Goal: Find specific page/section: Find specific page/section

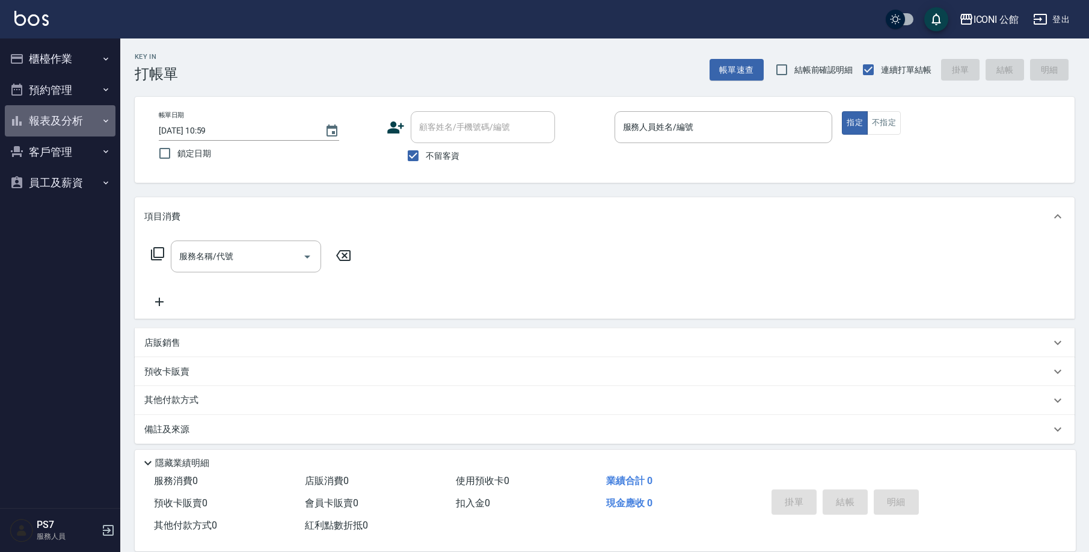
click at [54, 119] on button "報表及分析" at bounding box center [60, 120] width 111 height 31
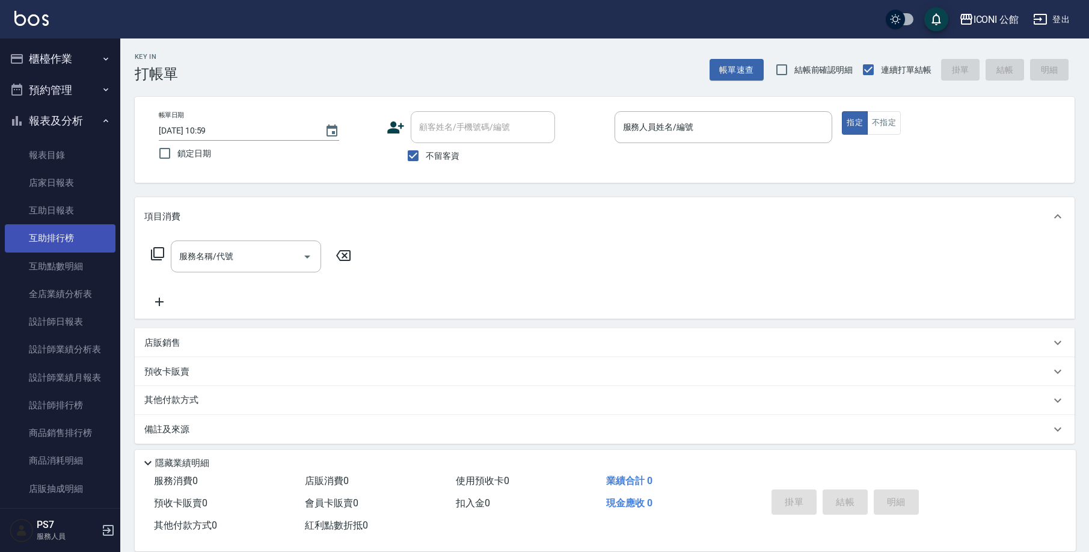
click at [73, 234] on link "互助排行榜" at bounding box center [60, 238] width 111 height 28
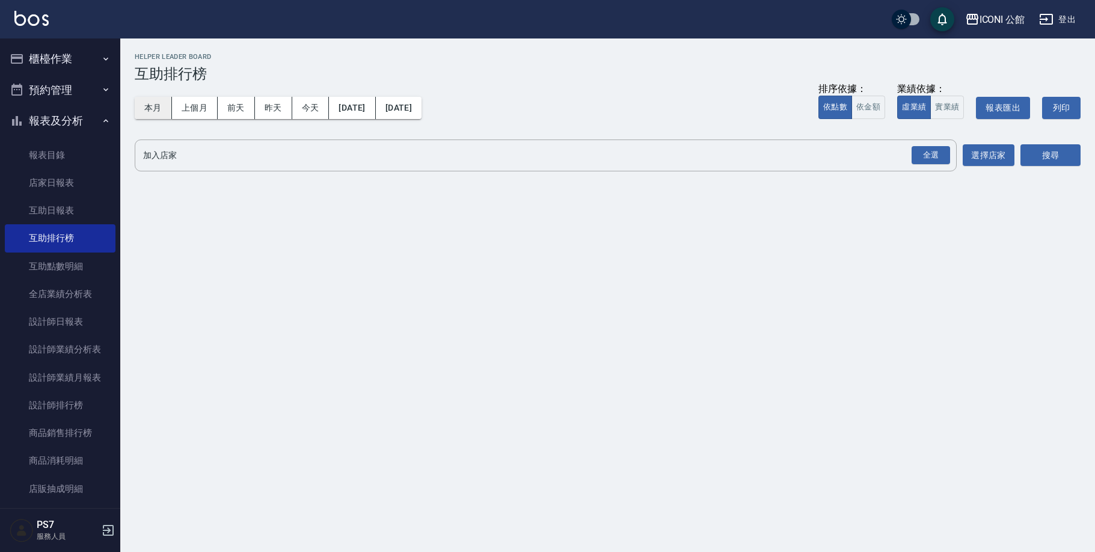
click at [150, 108] on button "本月" at bounding box center [153, 108] width 37 height 22
click at [939, 150] on div "全選" at bounding box center [931, 155] width 38 height 19
click at [1055, 155] on button "搜尋" at bounding box center [1051, 156] width 60 height 22
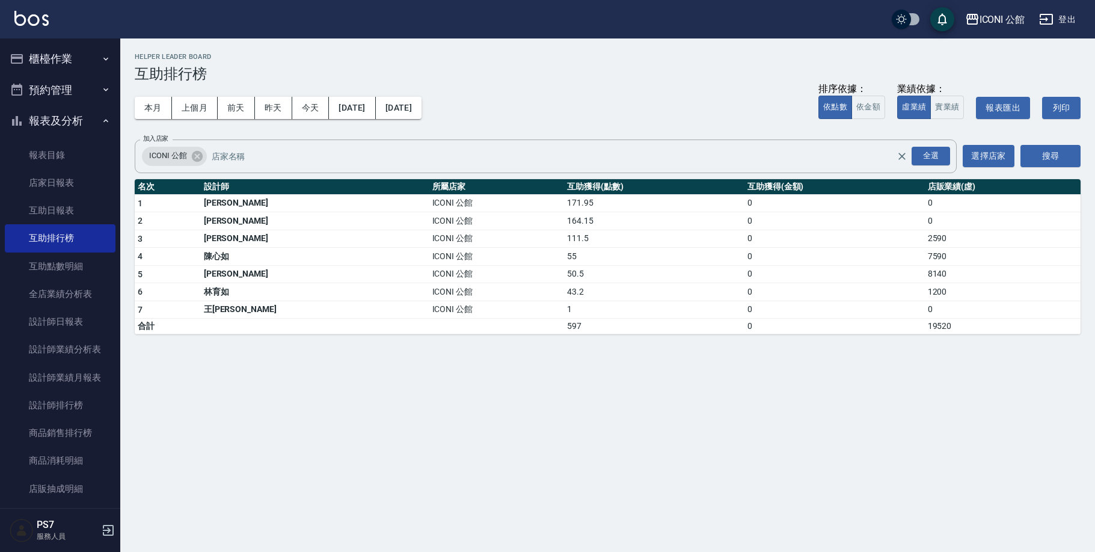
click at [66, 60] on button "櫃檯作業" at bounding box center [60, 58] width 111 height 31
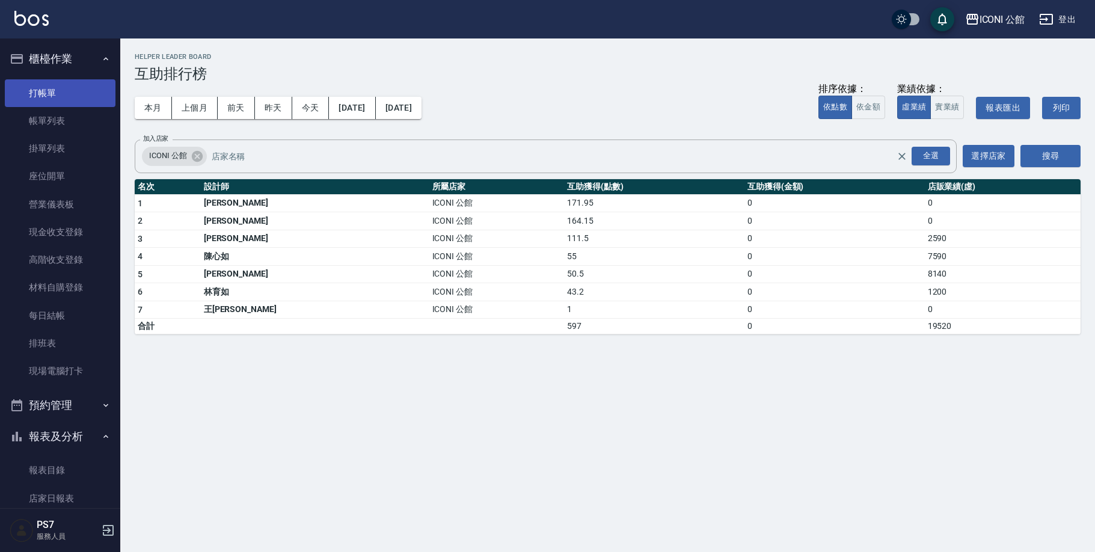
click at [55, 84] on link "打帳單" at bounding box center [60, 93] width 111 height 28
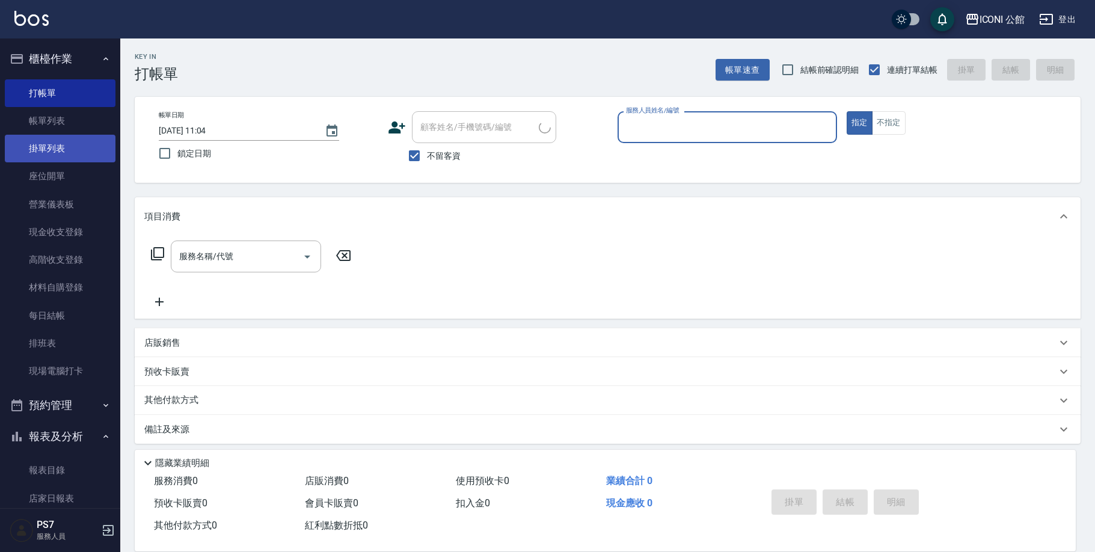
click at [55, 63] on button "櫃檯作業" at bounding box center [60, 58] width 111 height 31
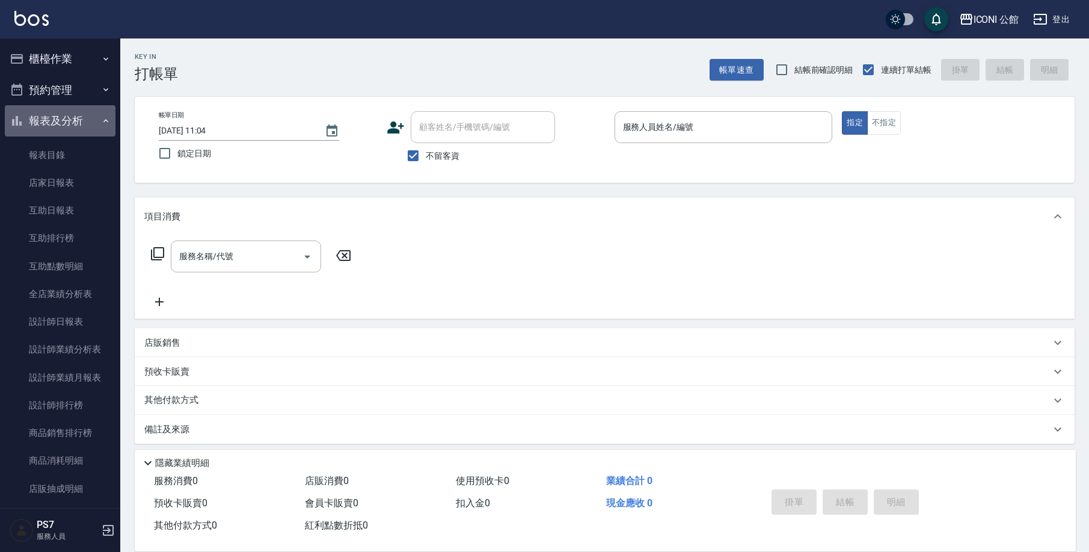
click at [75, 122] on button "報表及分析" at bounding box center [60, 120] width 111 height 31
